Goal: Task Accomplishment & Management: Use online tool/utility

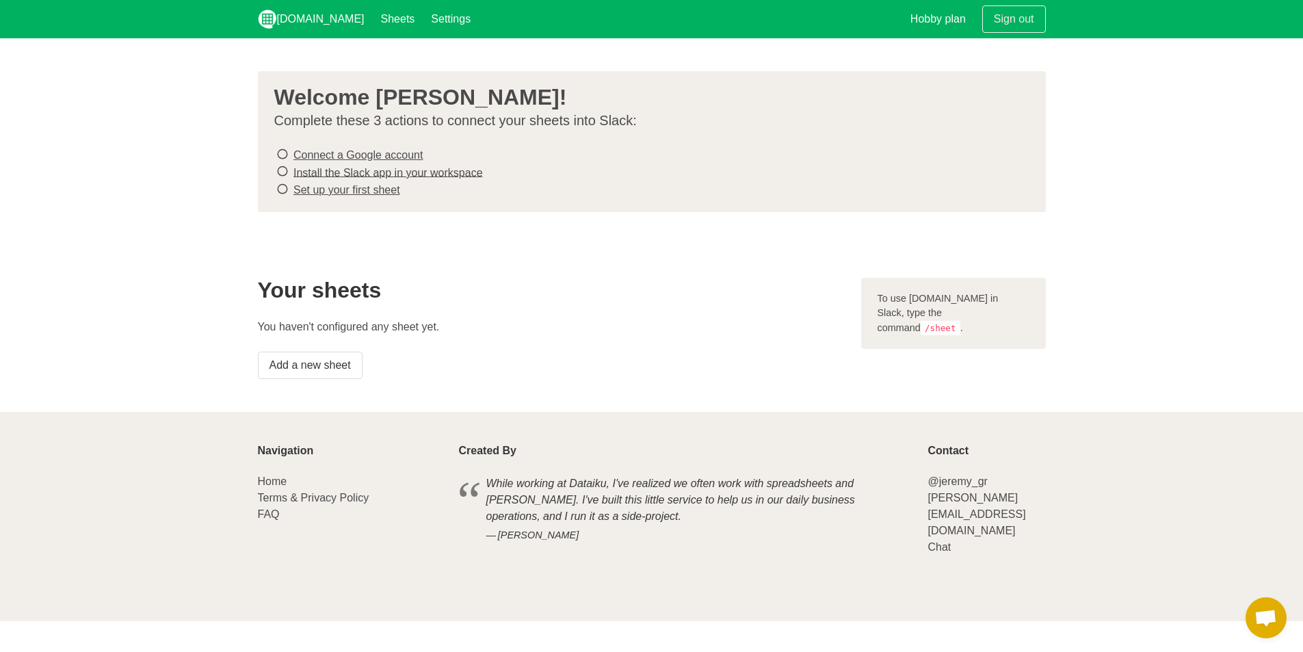
click at [282, 170] on icon at bounding box center [282, 171] width 12 height 18
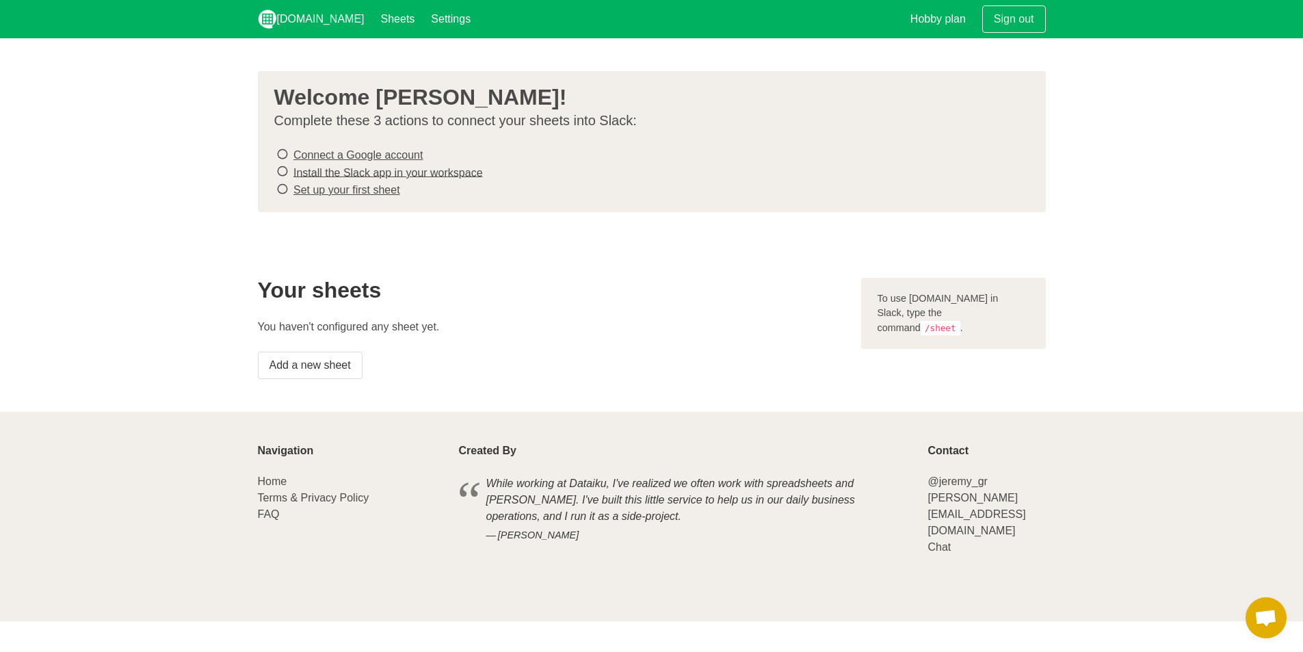
click at [527, 336] on div "Your sheets You haven't configured any sheet yet. Add a new sheet" at bounding box center [551, 328] width 603 height 118
click at [507, 325] on p "You haven't configured any sheet yet." at bounding box center [551, 327] width 587 height 16
click at [312, 359] on link "Add a new sheet" at bounding box center [310, 364] width 105 height 27
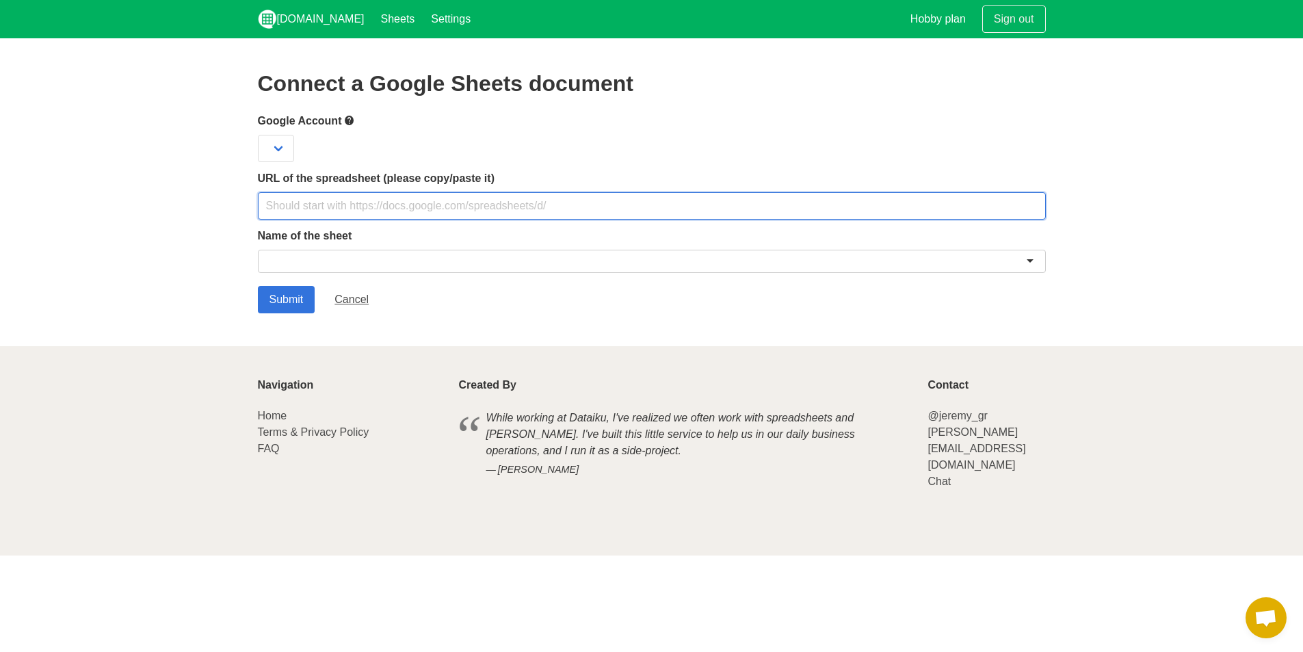
click at [429, 209] on input "text" at bounding box center [652, 205] width 788 height 27
click at [274, 141] on select at bounding box center [276, 148] width 36 height 27
click at [292, 145] on select at bounding box center [276, 148] width 36 height 27
click at [285, 146] on select at bounding box center [276, 148] width 36 height 27
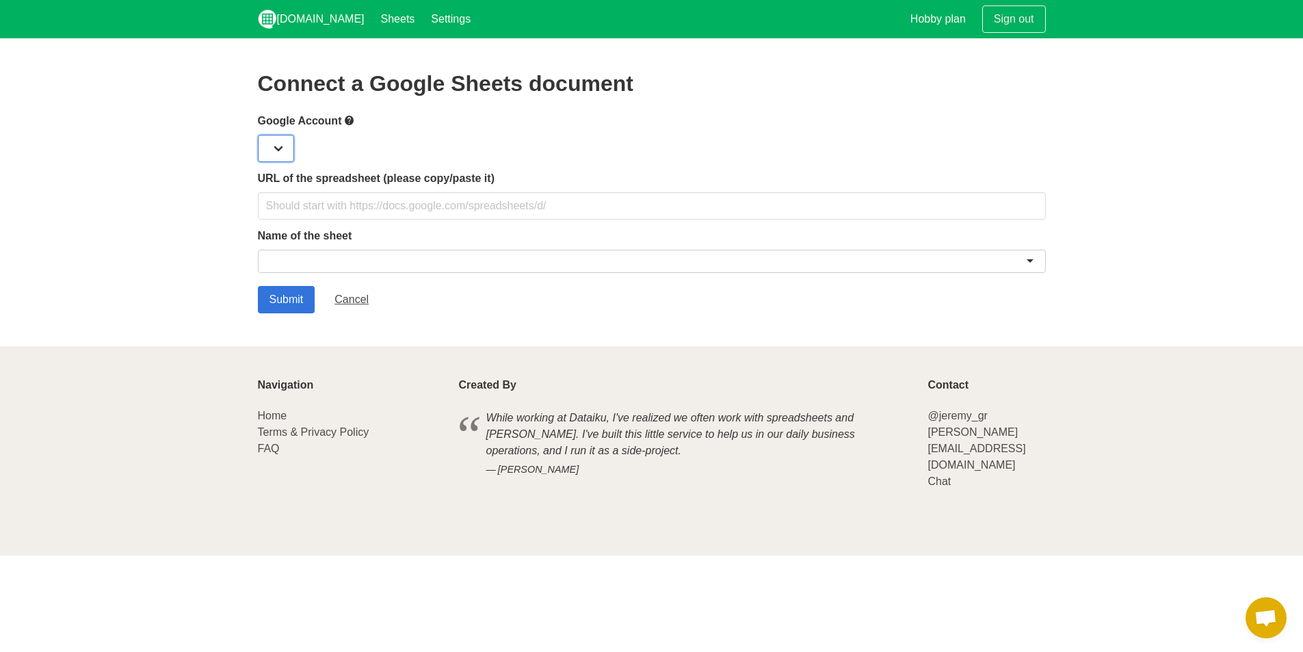
click at [287, 144] on select at bounding box center [276, 148] width 36 height 27
click at [352, 122] on icon at bounding box center [349, 120] width 11 height 17
click at [370, 198] on input "text" at bounding box center [652, 205] width 788 height 27
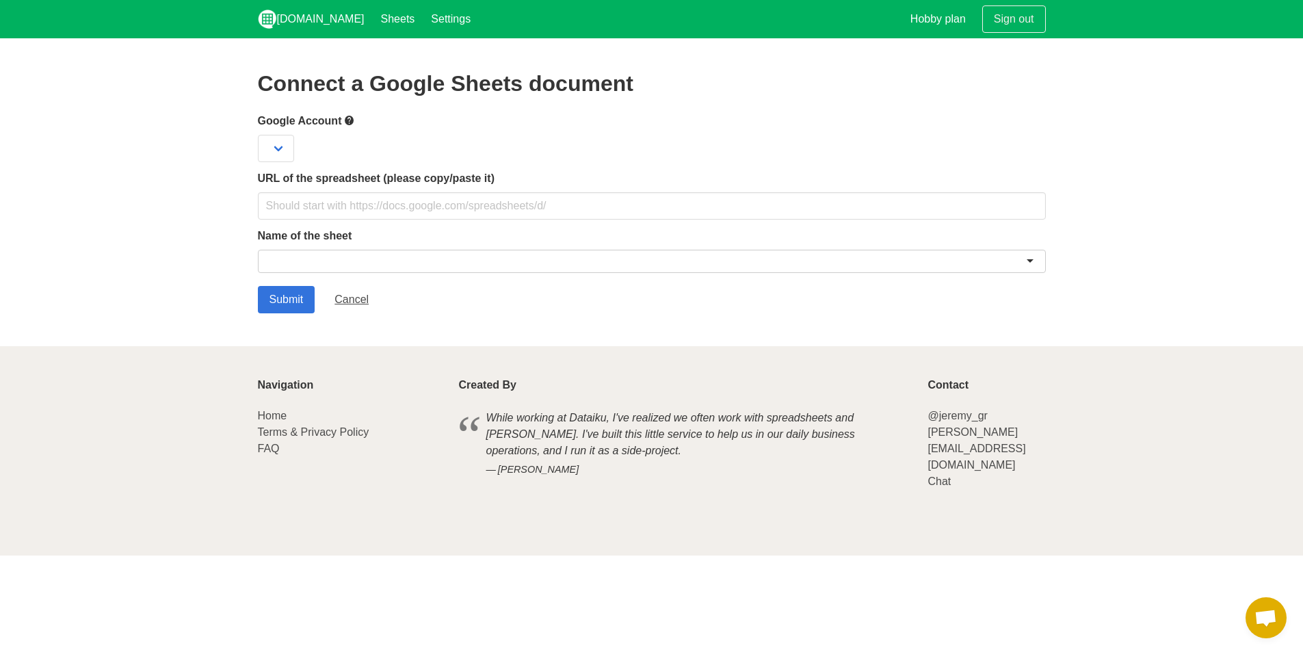
click at [367, 257] on div at bounding box center [652, 261] width 788 height 23
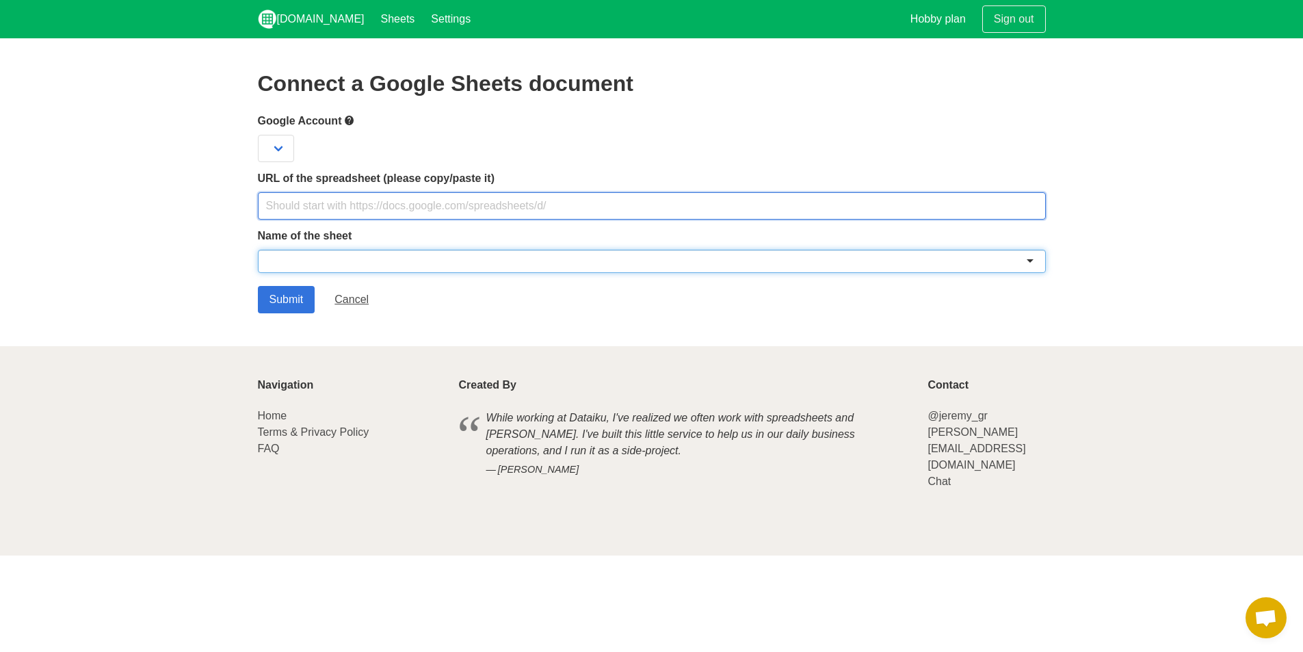
click at [392, 203] on input "text" at bounding box center [652, 205] width 788 height 27
